Goal: Find specific page/section: Find specific page/section

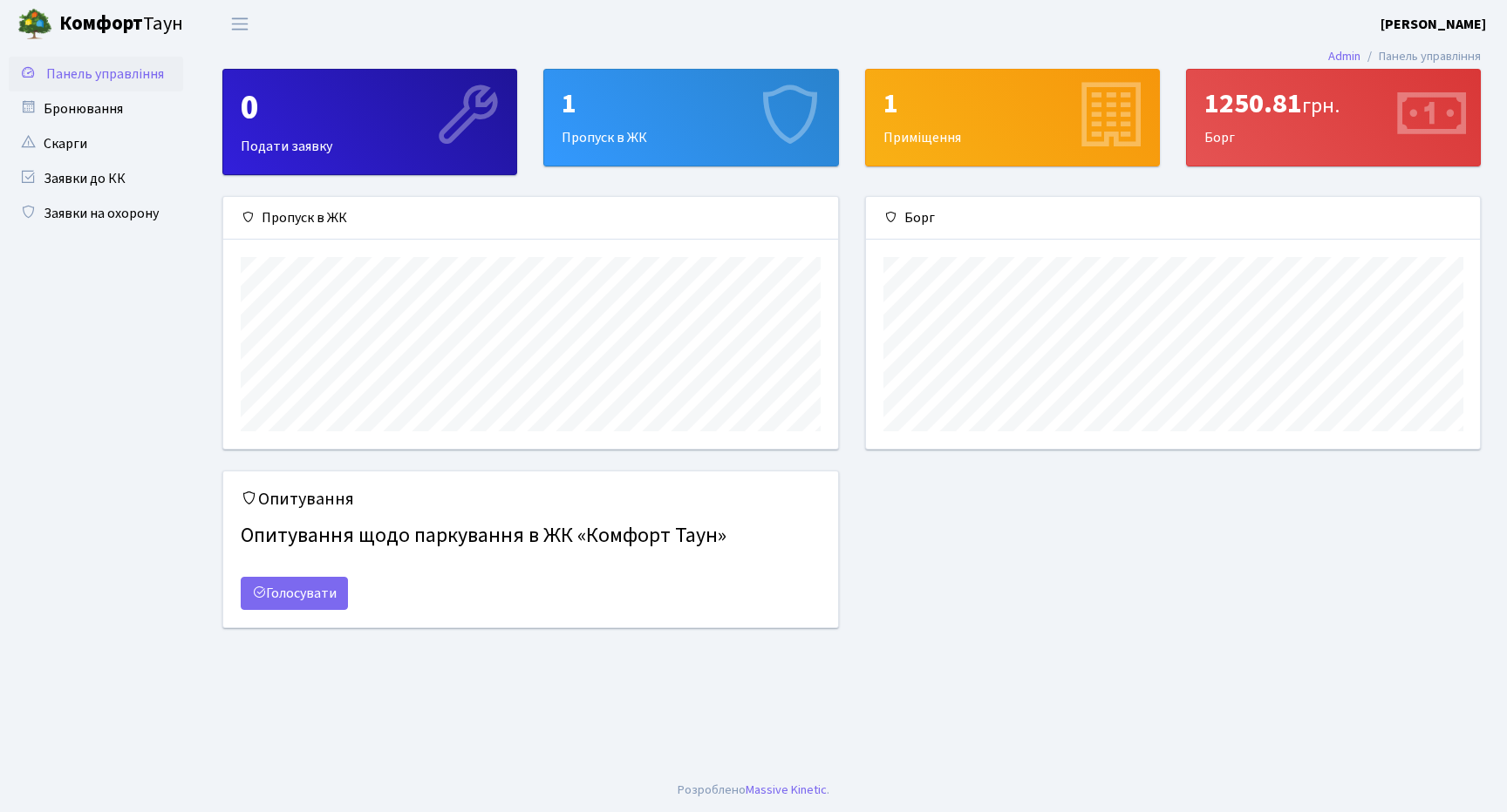
scroll to position [252, 614]
click at [241, 25] on span "Переключити навігацію" at bounding box center [240, 24] width 27 height 20
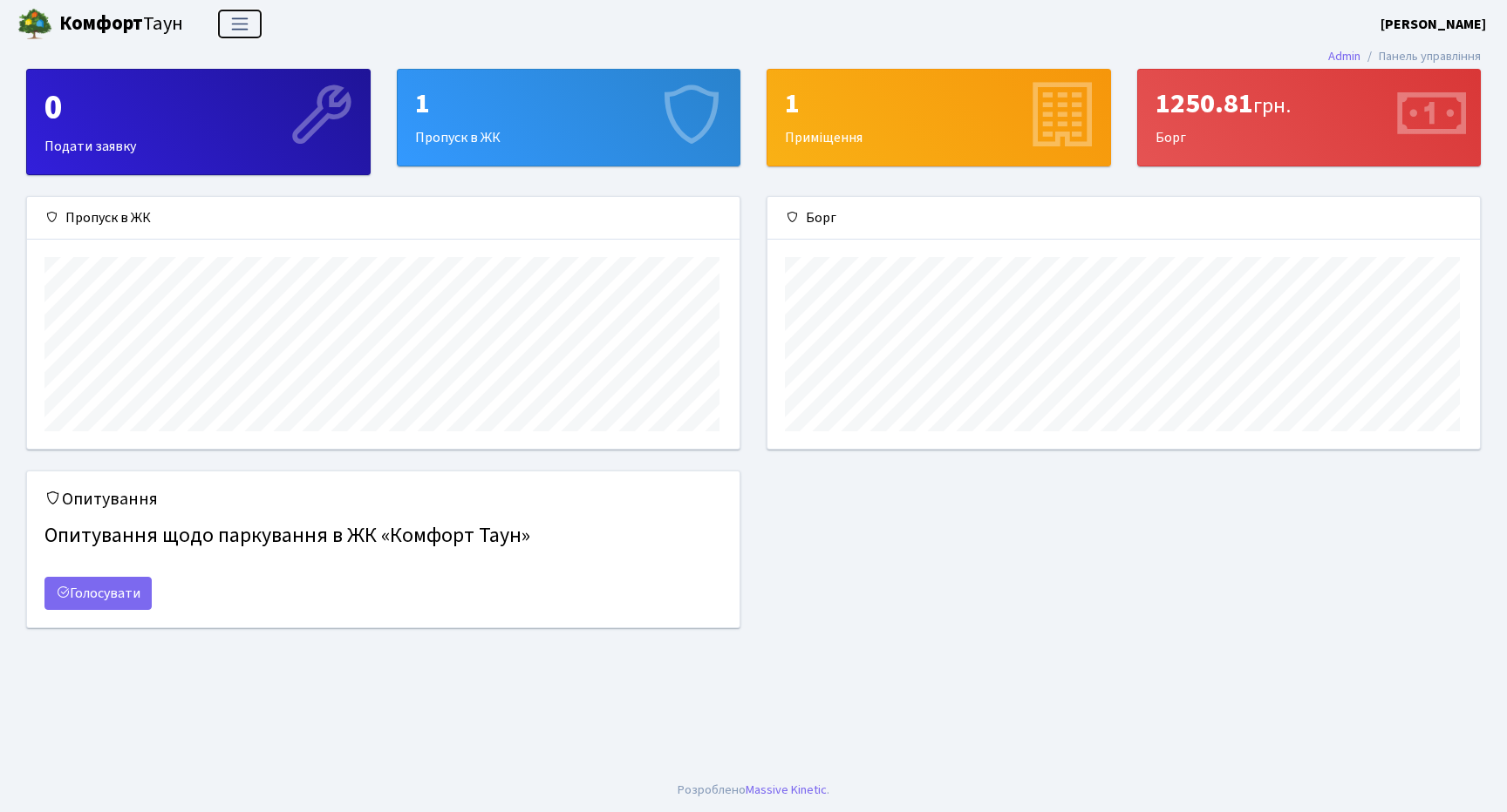
scroll to position [0, 0]
click at [241, 25] on span "Переключити навігацію" at bounding box center [240, 24] width 27 height 20
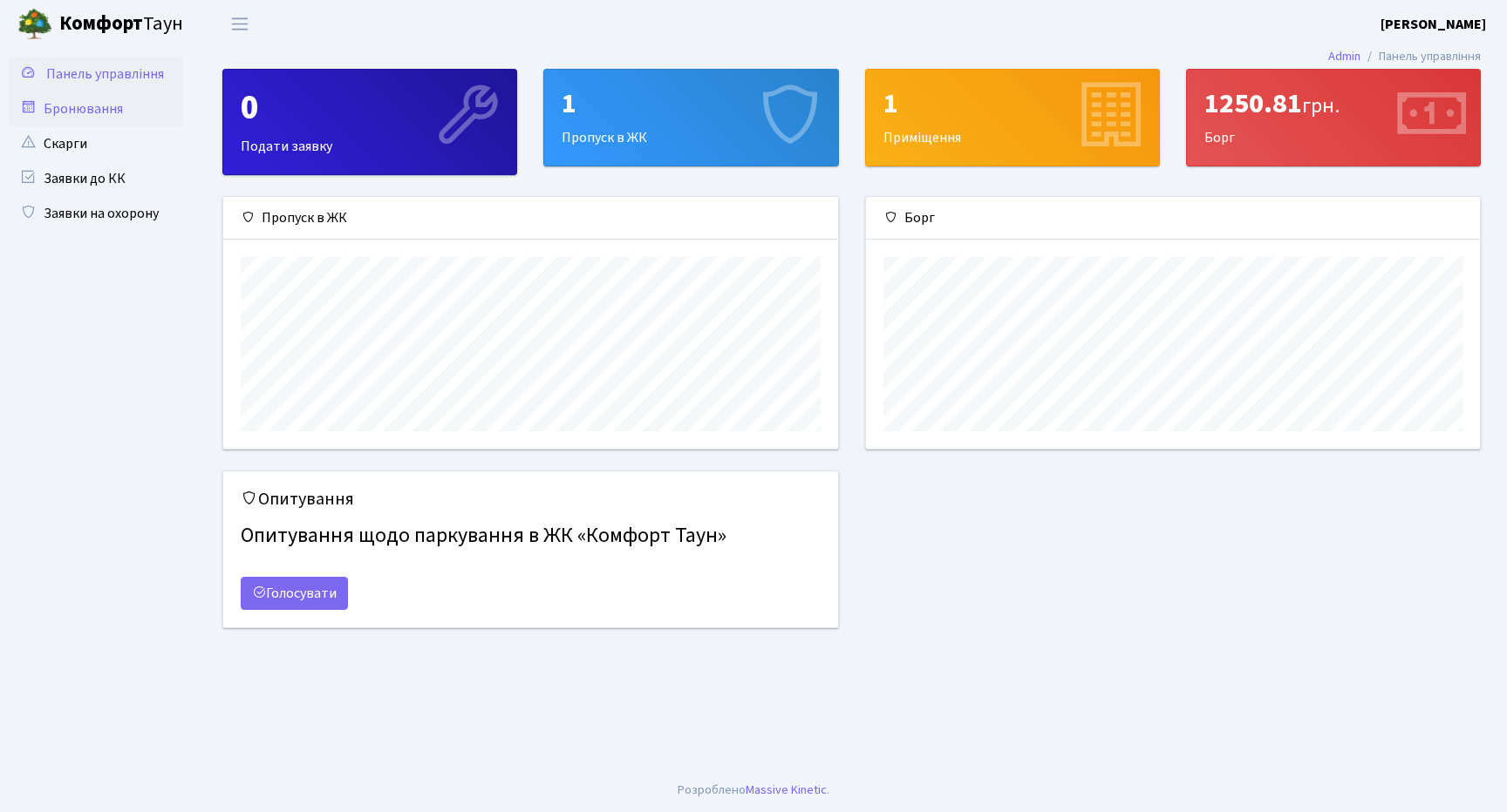
click at [98, 102] on link "Бронювання" at bounding box center [96, 108] width 174 height 34
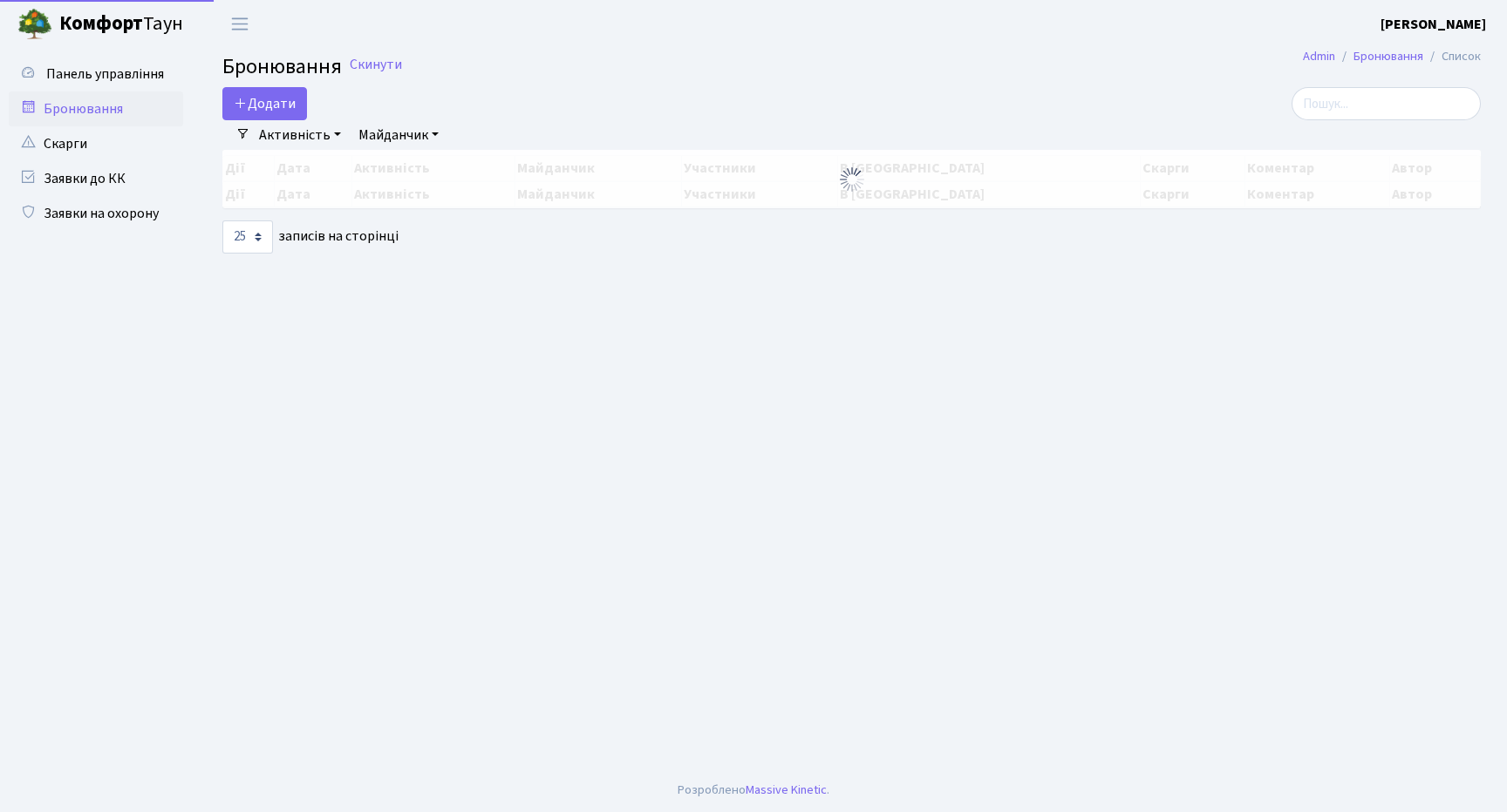
select select "25"
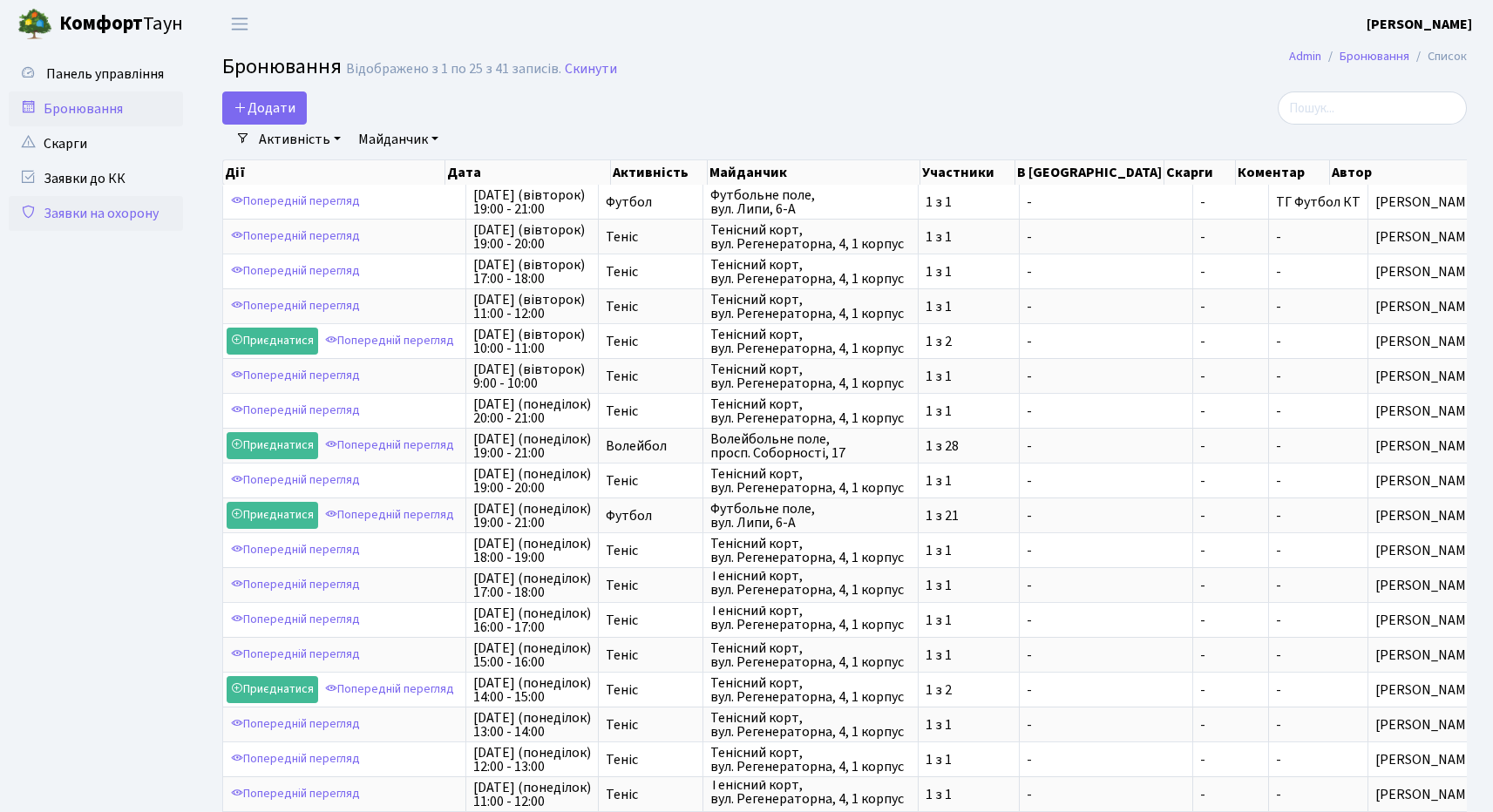
click at [112, 212] on link "Заявки на охорону" at bounding box center [96, 213] width 174 height 34
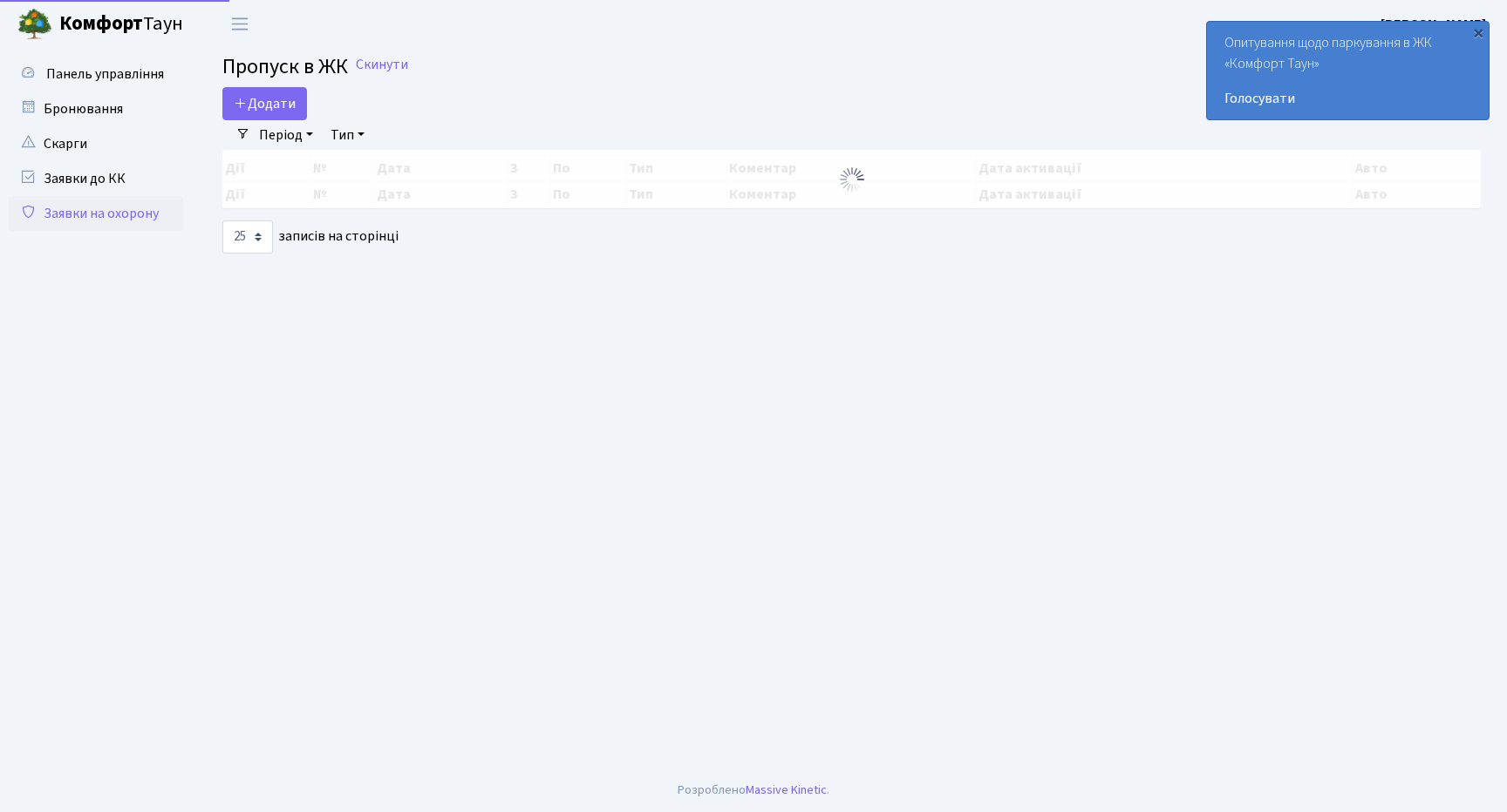
select select "25"
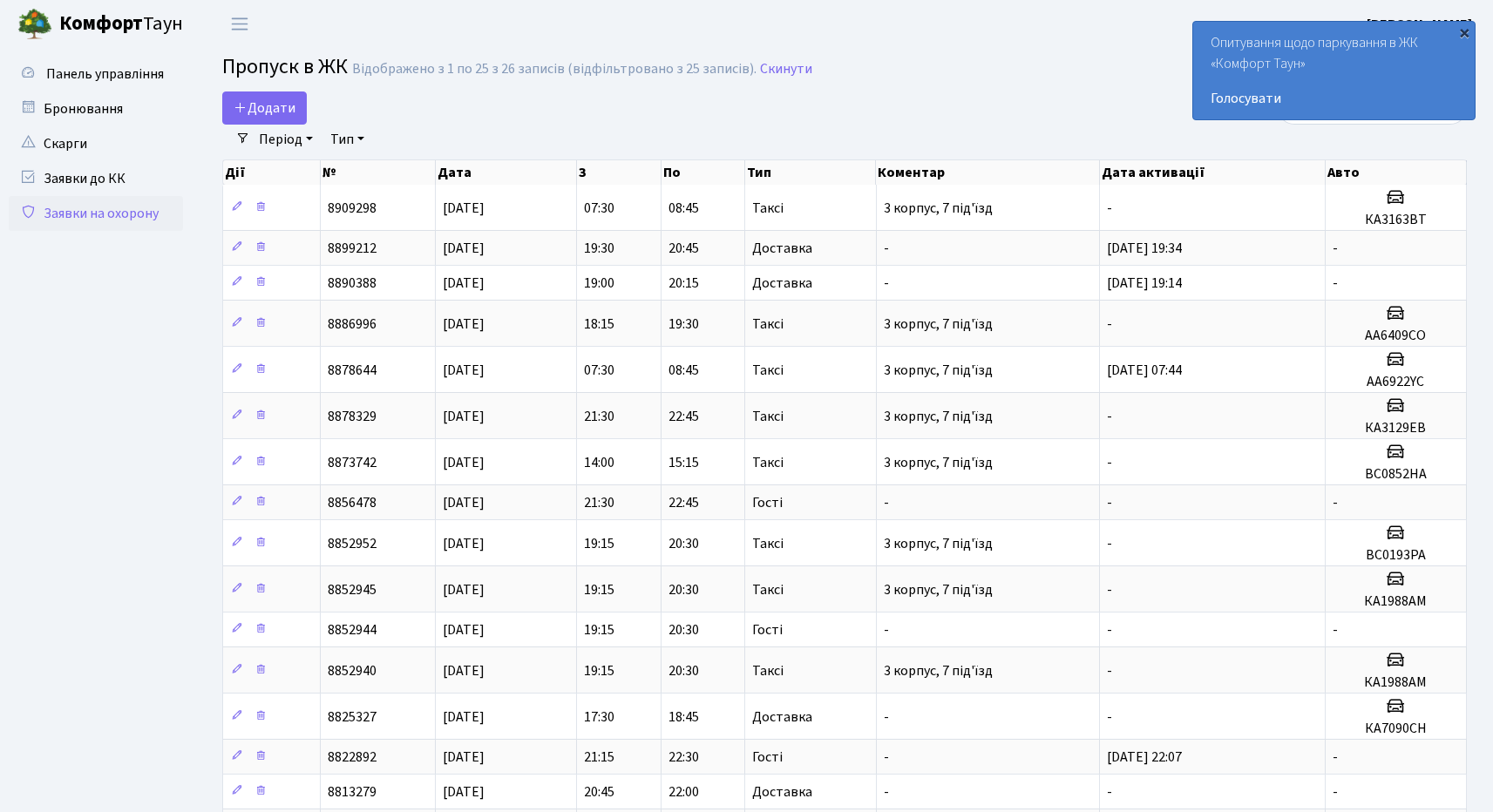
click at [1466, 33] on div "×" at bounding box center [1464, 33] width 18 height 18
